Goal: Check status

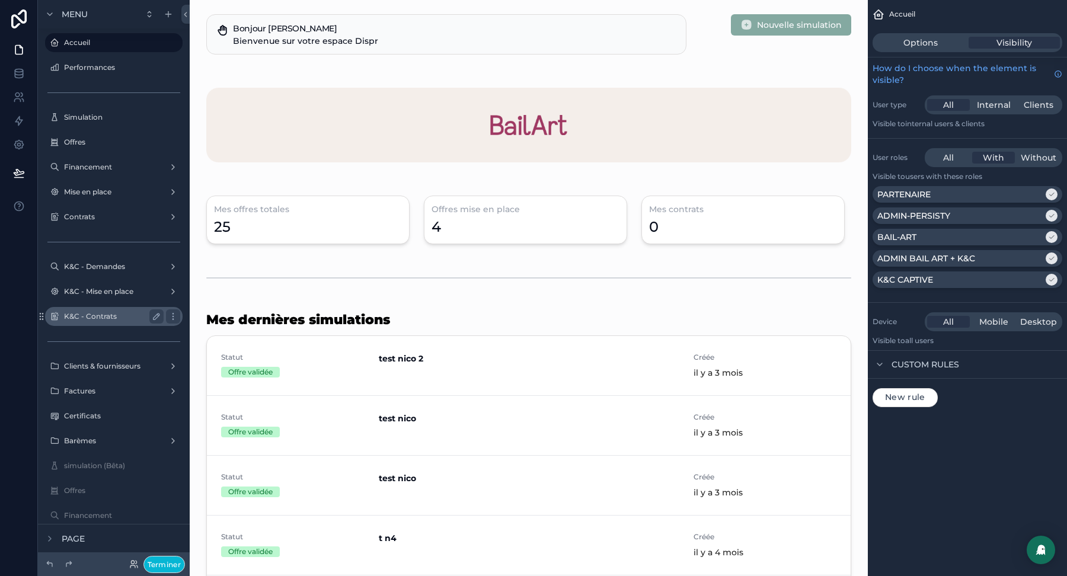
click at [104, 315] on label "K&C - Contrats" at bounding box center [111, 316] width 95 height 9
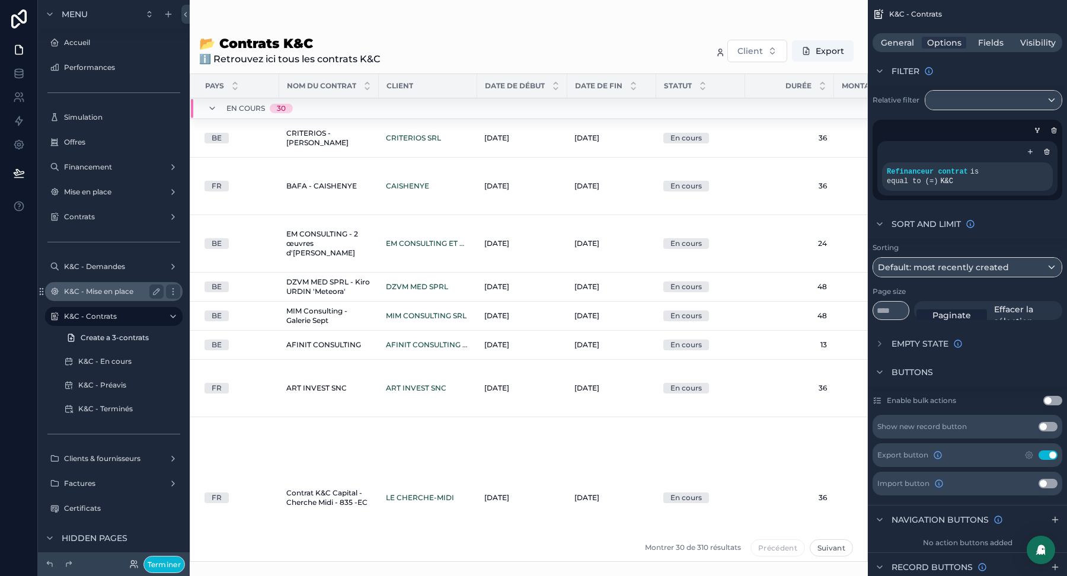
click at [100, 291] on label "K&C - Mise en place" at bounding box center [111, 291] width 95 height 9
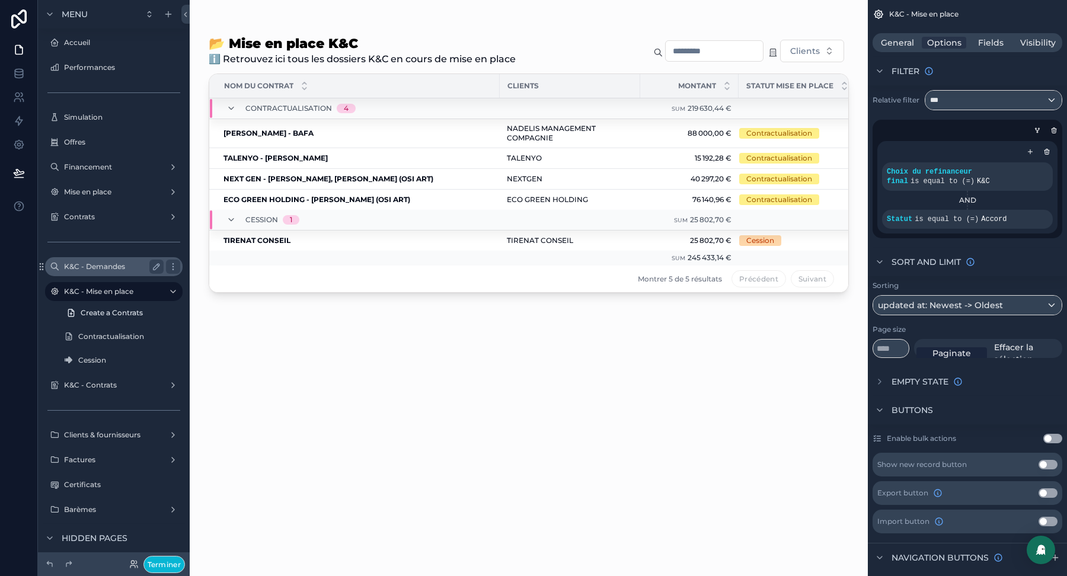
click at [100, 265] on label "K&C - Demandes" at bounding box center [111, 266] width 95 height 9
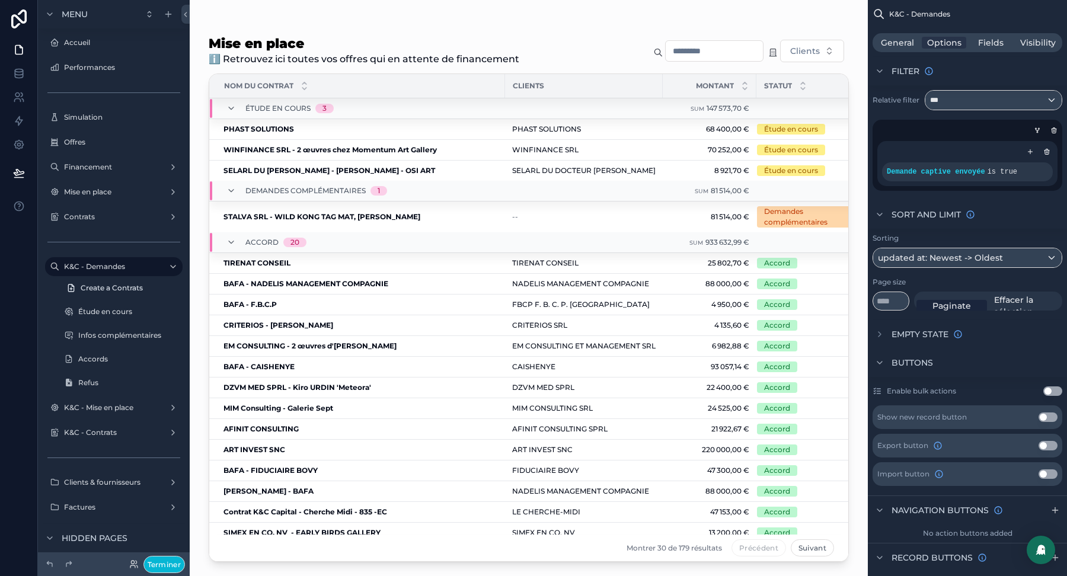
click at [257, 139] on div "scrollable content" at bounding box center [529, 281] width 678 height 562
click at [253, 154] on span "WINFINANCE SRL - 2 œuvres chez Momentum Art Gallery" at bounding box center [330, 149] width 213 height 9
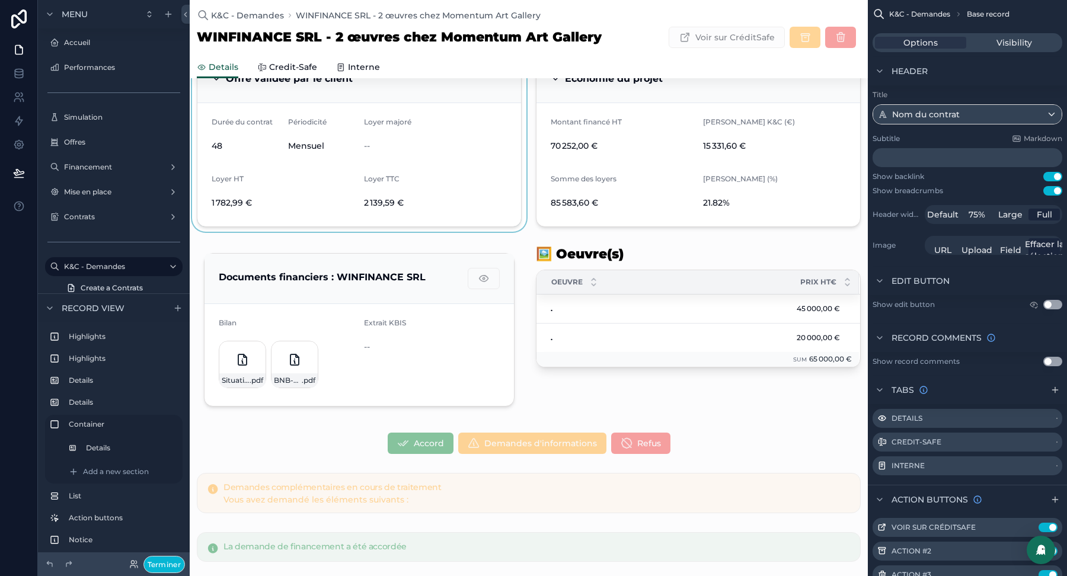
scroll to position [101, 0]
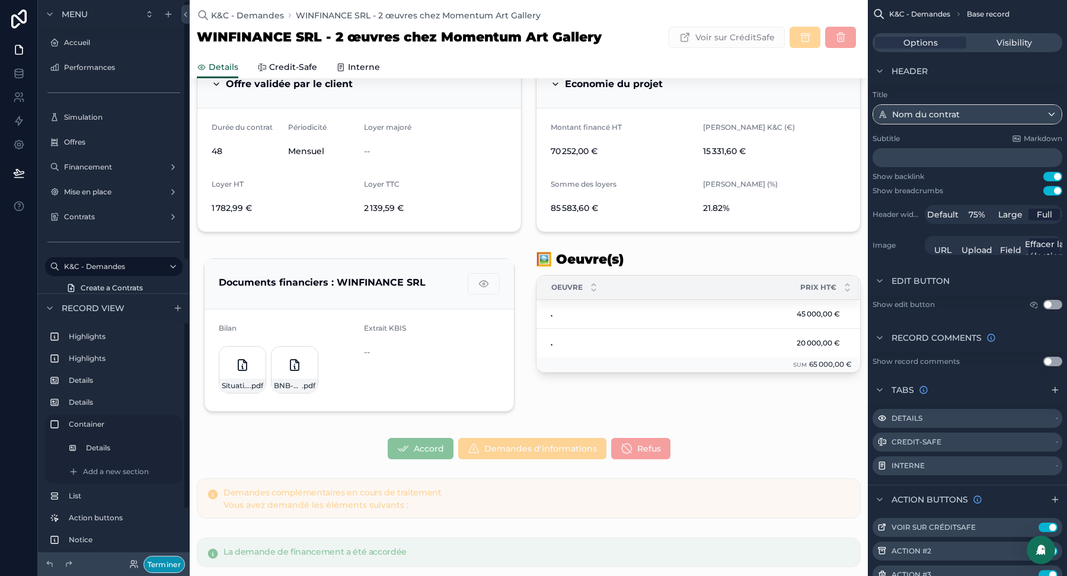
click at [170, 560] on button "Terminer" at bounding box center [164, 564] width 42 height 17
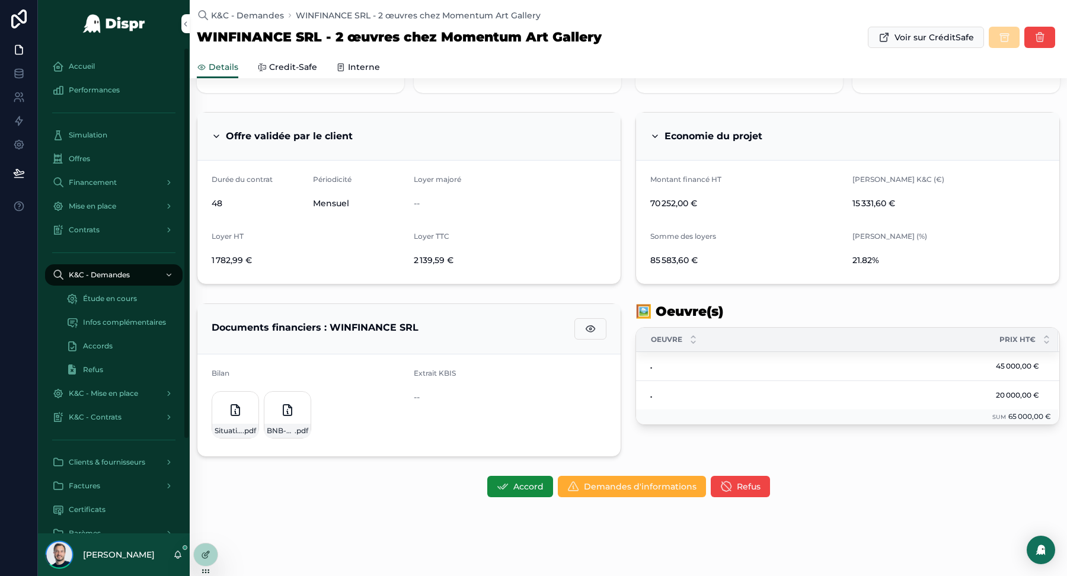
scroll to position [0, 0]
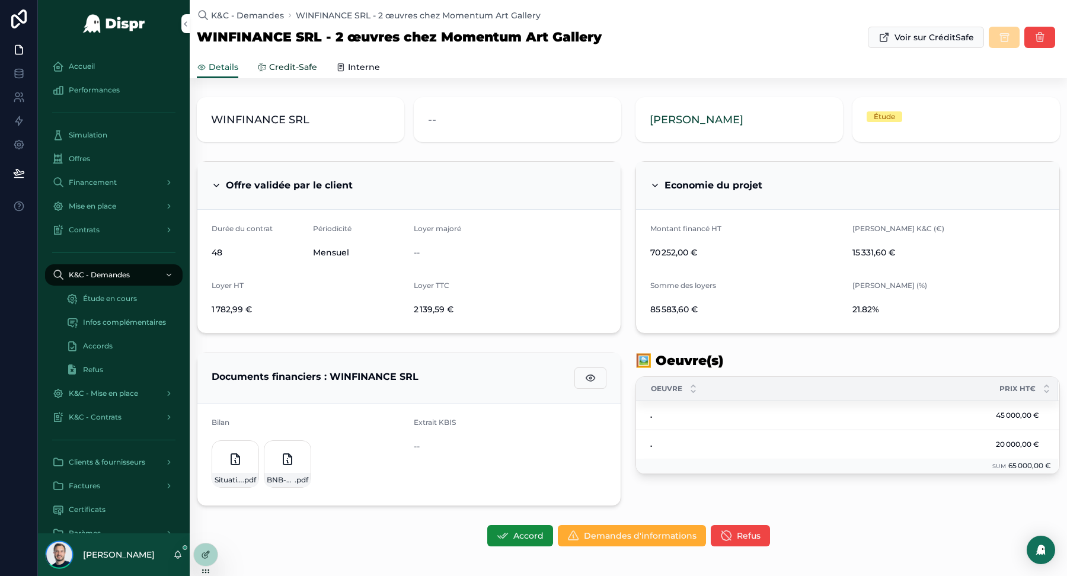
click at [284, 69] on span "Credit-Safe" at bounding box center [293, 67] width 48 height 12
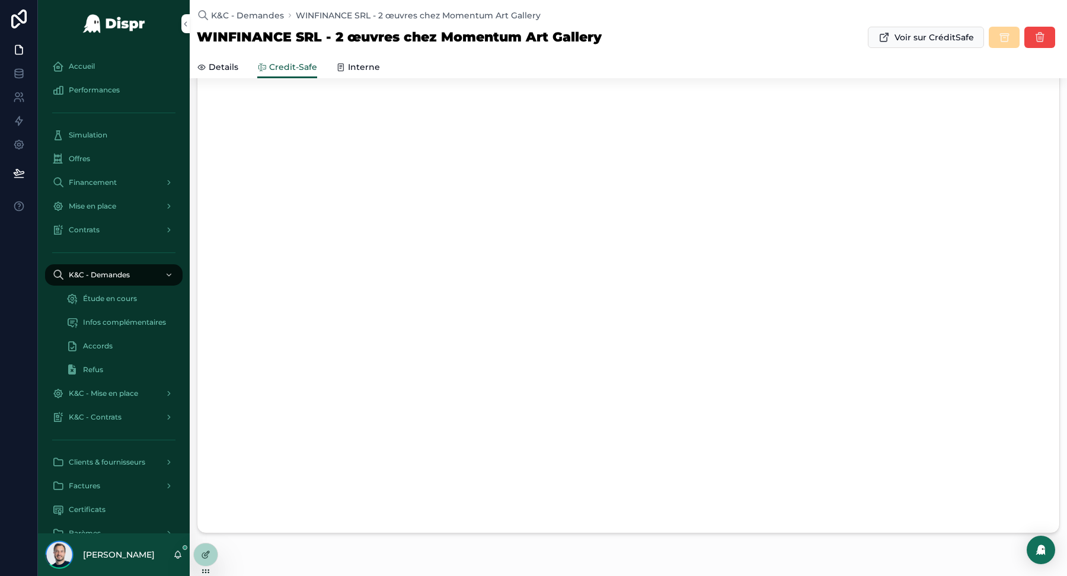
scroll to position [141, 0]
click at [913, 39] on span "Voir sur CréditSafe" at bounding box center [934, 37] width 79 height 12
